Goal: Task Accomplishment & Management: Manage account settings

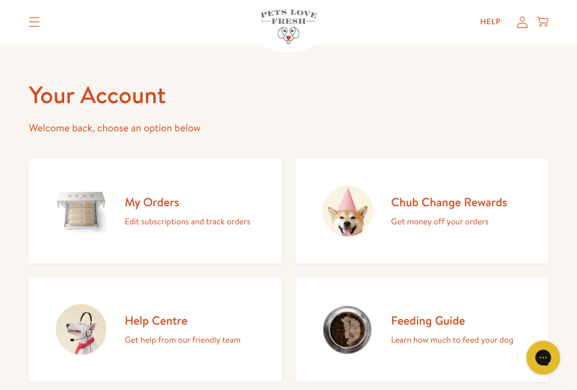
scroll to position [5, 0]
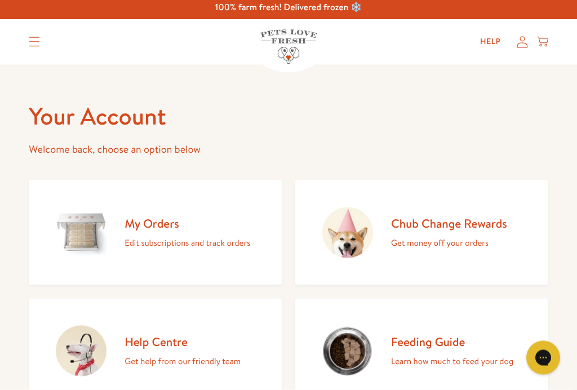
click at [151, 225] on h2 "My Orders" at bounding box center [187, 223] width 126 height 15
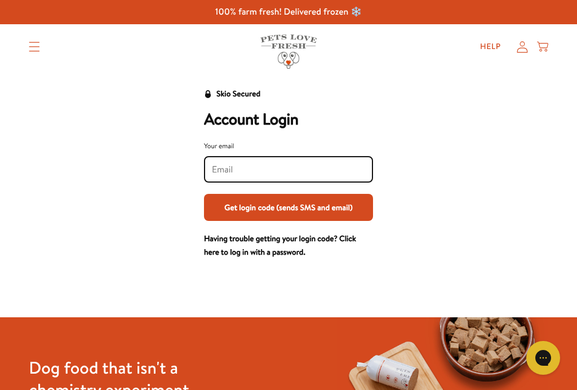
click at [254, 166] on input "Your email" at bounding box center [288, 169] width 153 height 12
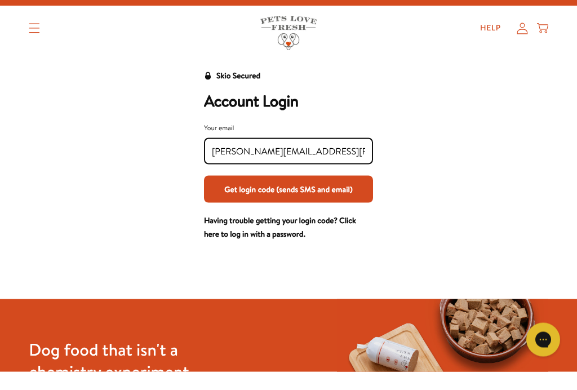
scroll to position [19, 0]
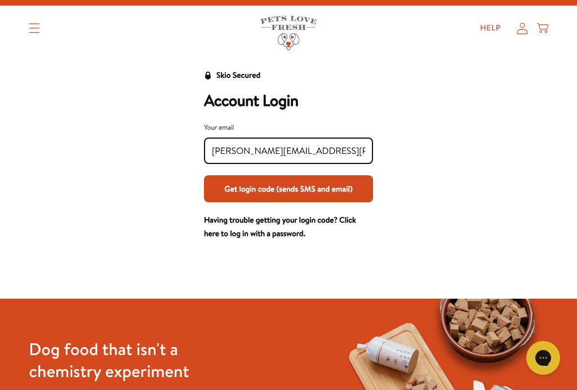
type input "[PERSON_NAME][EMAIL_ADDRESS][PERSON_NAME][DOMAIN_NAME]"
click at [280, 195] on button "Get login code (sends SMS and email)" at bounding box center [288, 188] width 169 height 27
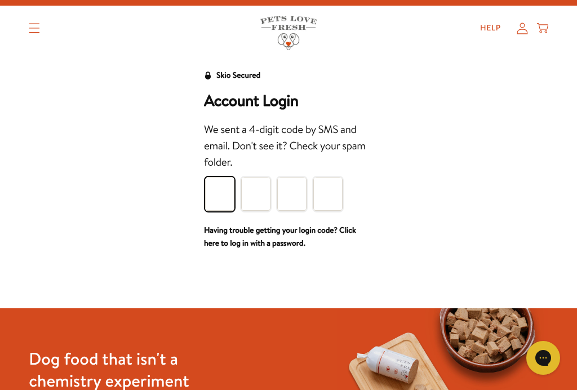
click at [218, 192] on input "Please enter your pin code" at bounding box center [219, 194] width 29 height 34
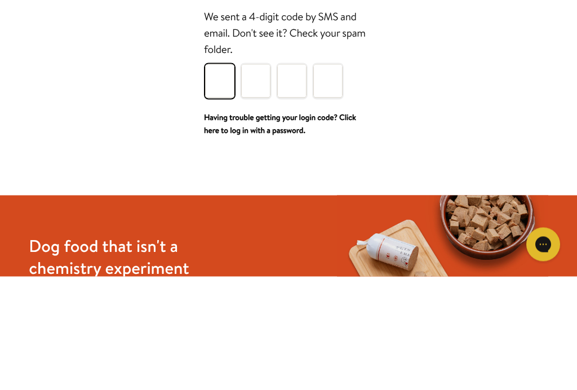
type input "2"
type input "5"
type input "2"
type input "1"
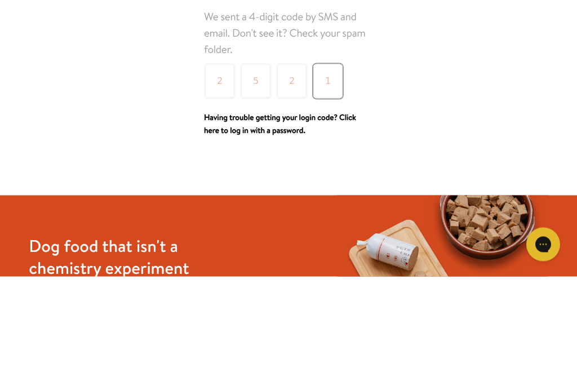
scroll to position [132, 0]
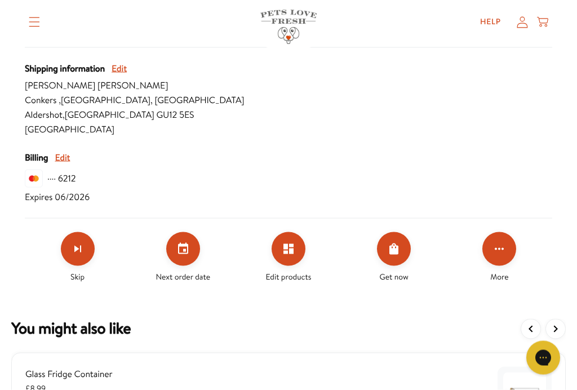
scroll to position [372, 0]
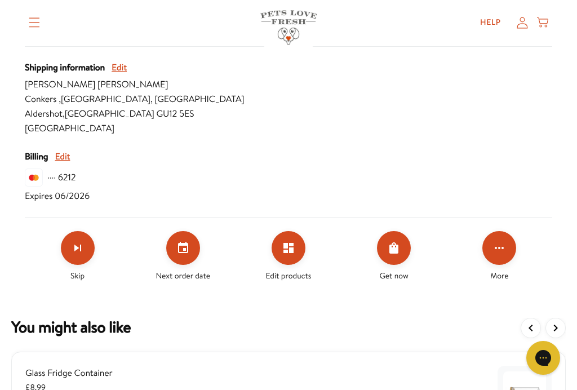
click at [179, 247] on icon "Set your next order date" at bounding box center [183, 247] width 10 height 11
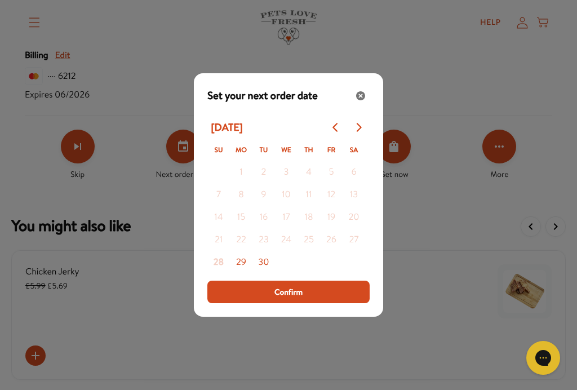
scroll to position [472, 0]
click at [359, 132] on icon "Go to next month" at bounding box center [358, 127] width 5 height 9
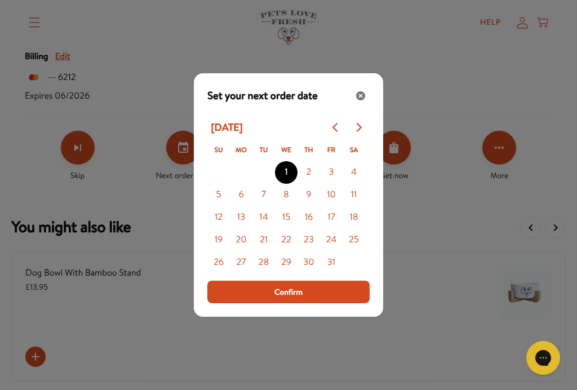
click at [216, 250] on button "19" at bounding box center [218, 240] width 23 height 23
click at [299, 298] on span "Confirm" at bounding box center [288, 291] width 28 height 12
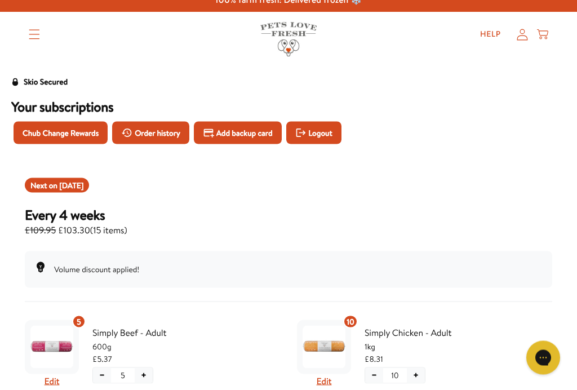
scroll to position [0, 0]
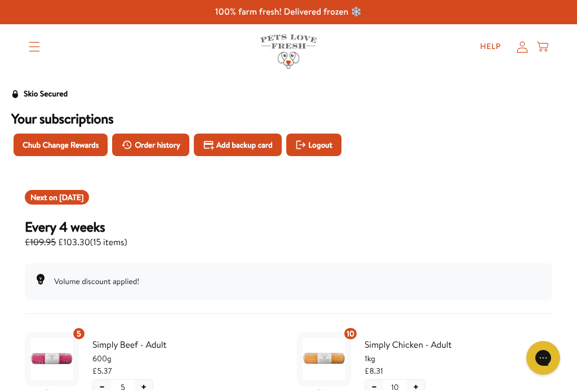
click at [527, 43] on icon at bounding box center [521, 47] width 11 height 12
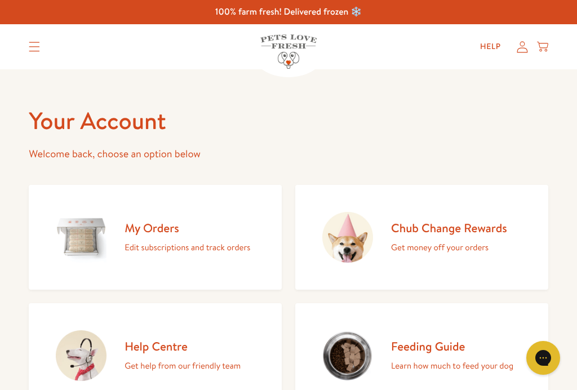
click at [38, 46] on icon "Translation missing: en.sections.header.menu" at bounding box center [34, 47] width 11 height 10
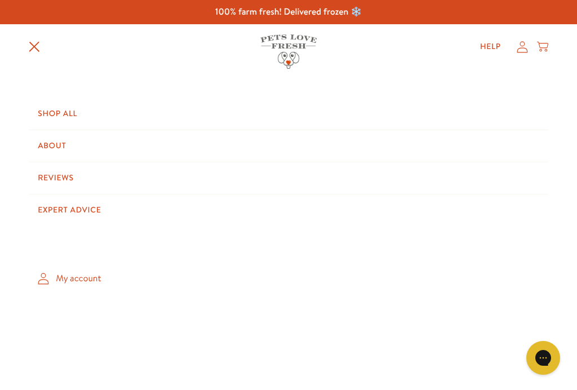
click at [84, 279] on link "My account" at bounding box center [288, 278] width 519 height 33
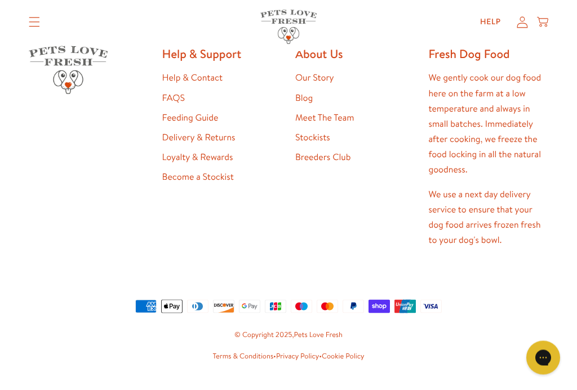
scroll to position [696, 0]
